Goal: Find specific fact: Find specific fact

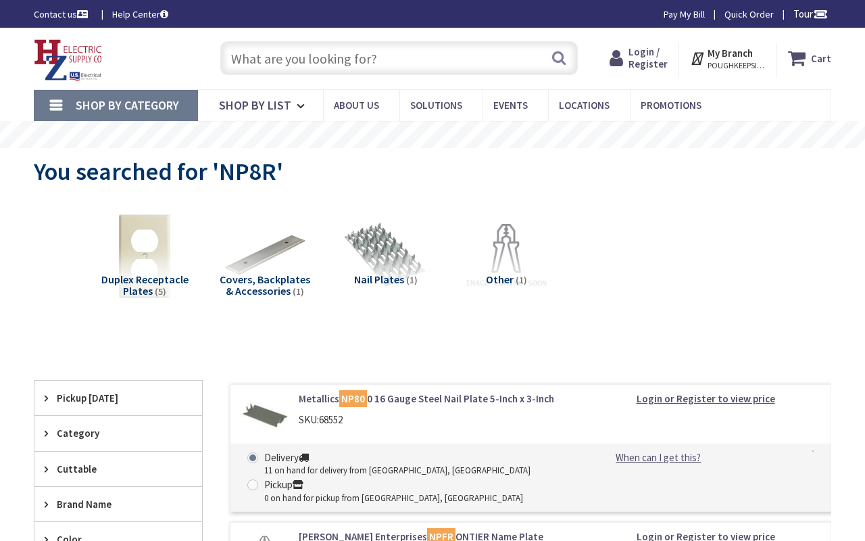
type input "[GEOGRAPHIC_DATA] Reflecting Pool, [STREET_ADDRESS][US_STATE]"
